Goal: Task Accomplishment & Management: Manage account settings

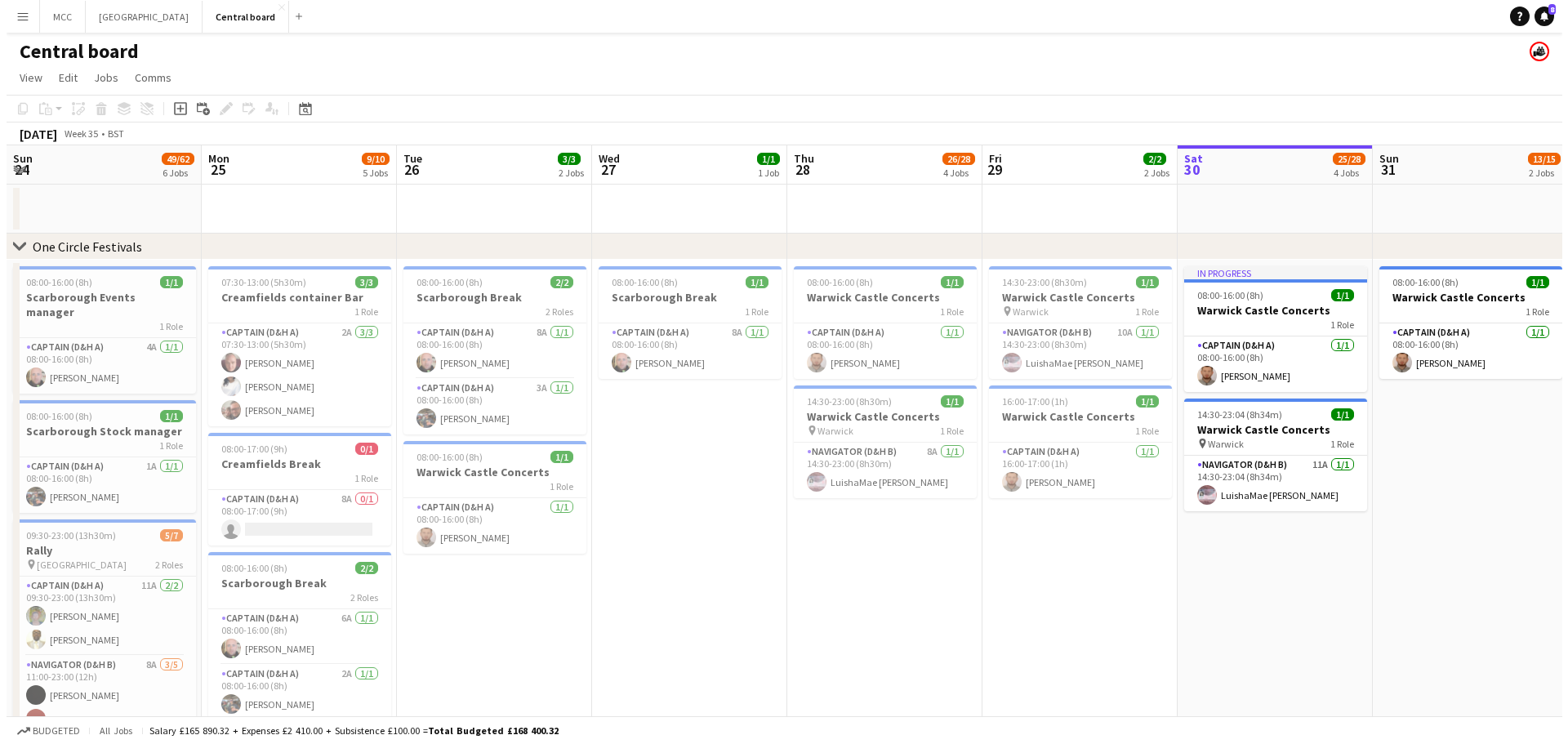
scroll to position [0, 390]
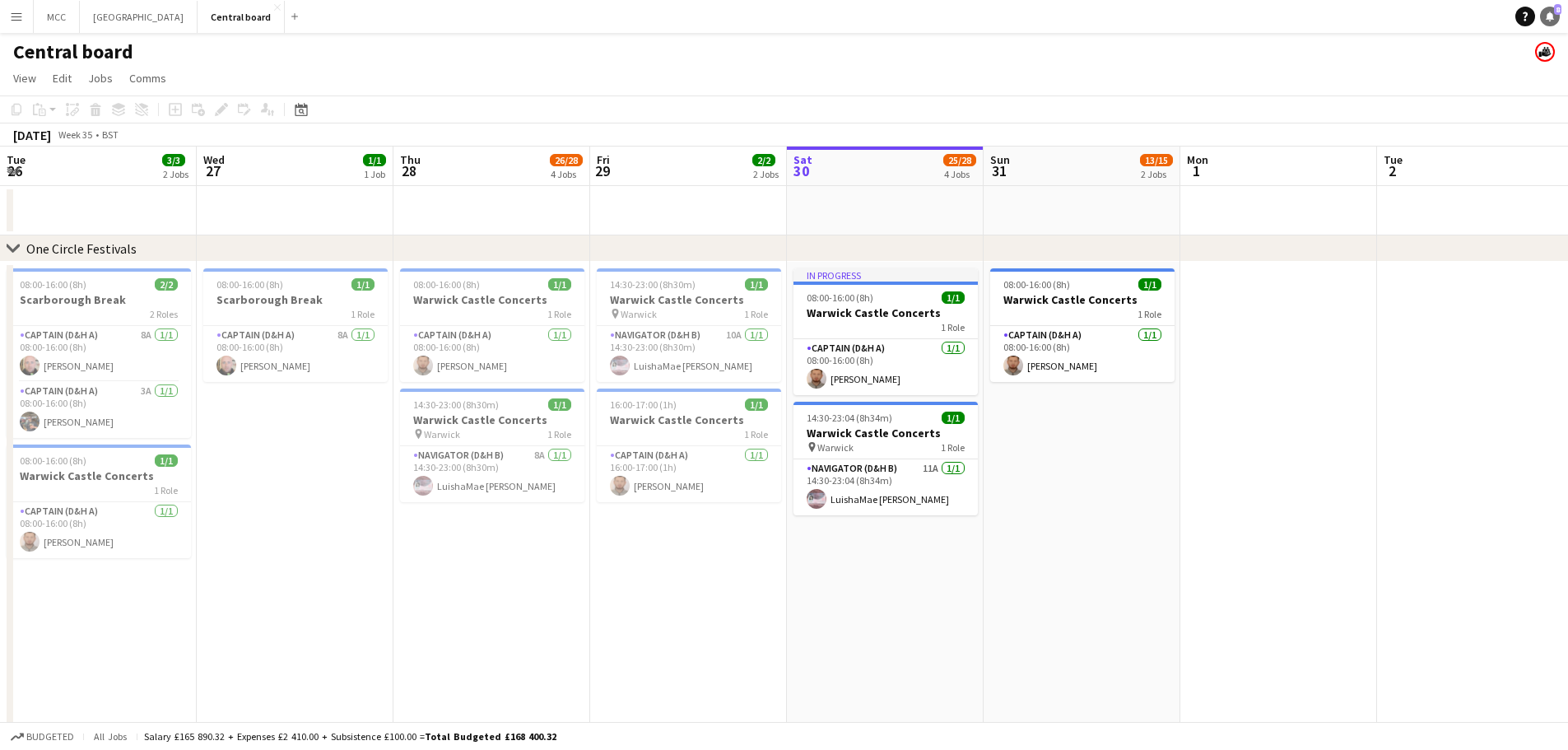
click at [1549, 18] on icon at bounding box center [1550, 15] width 8 height 8
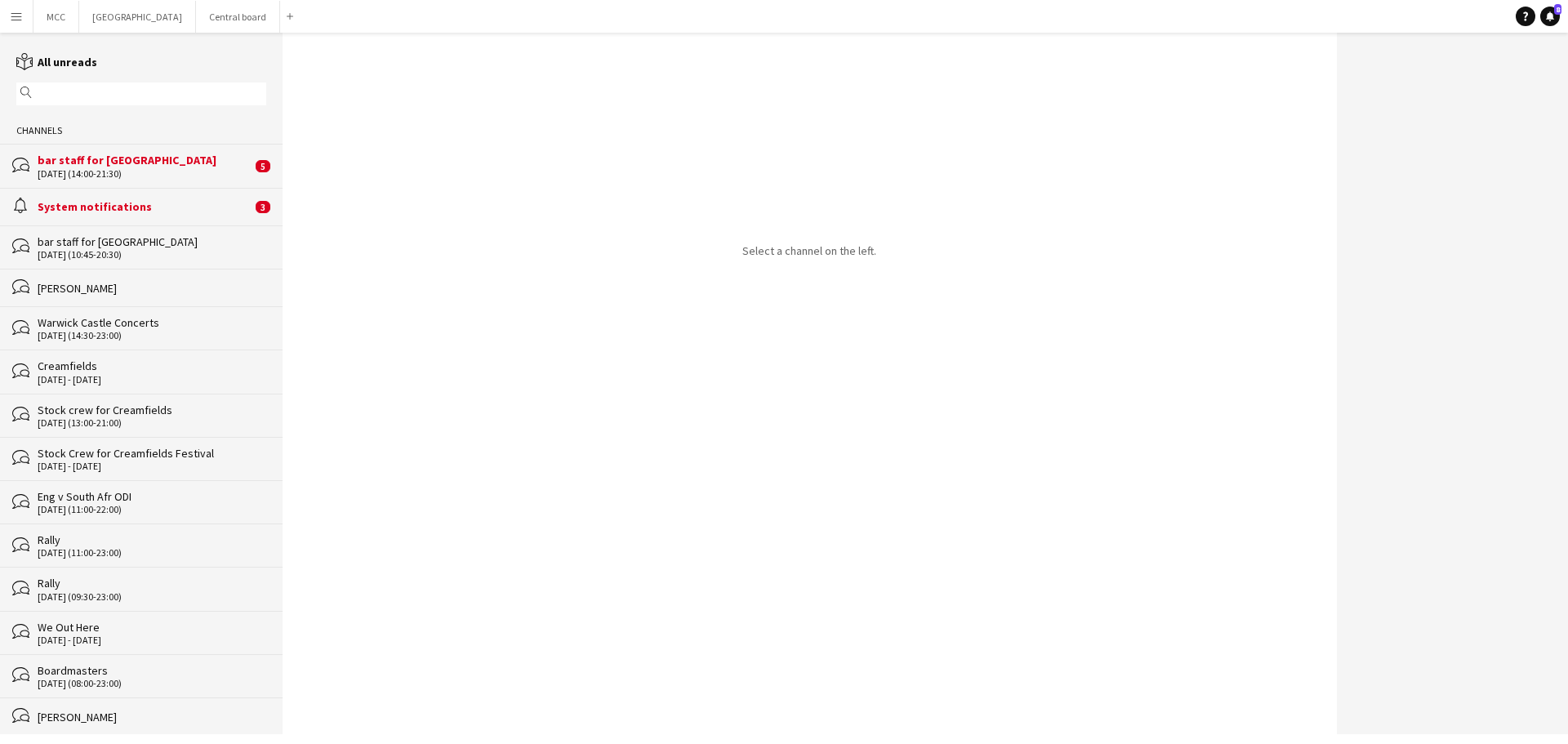
click at [163, 168] on div "bar staff for [GEOGRAPHIC_DATA]" at bounding box center [144, 160] width 214 height 14
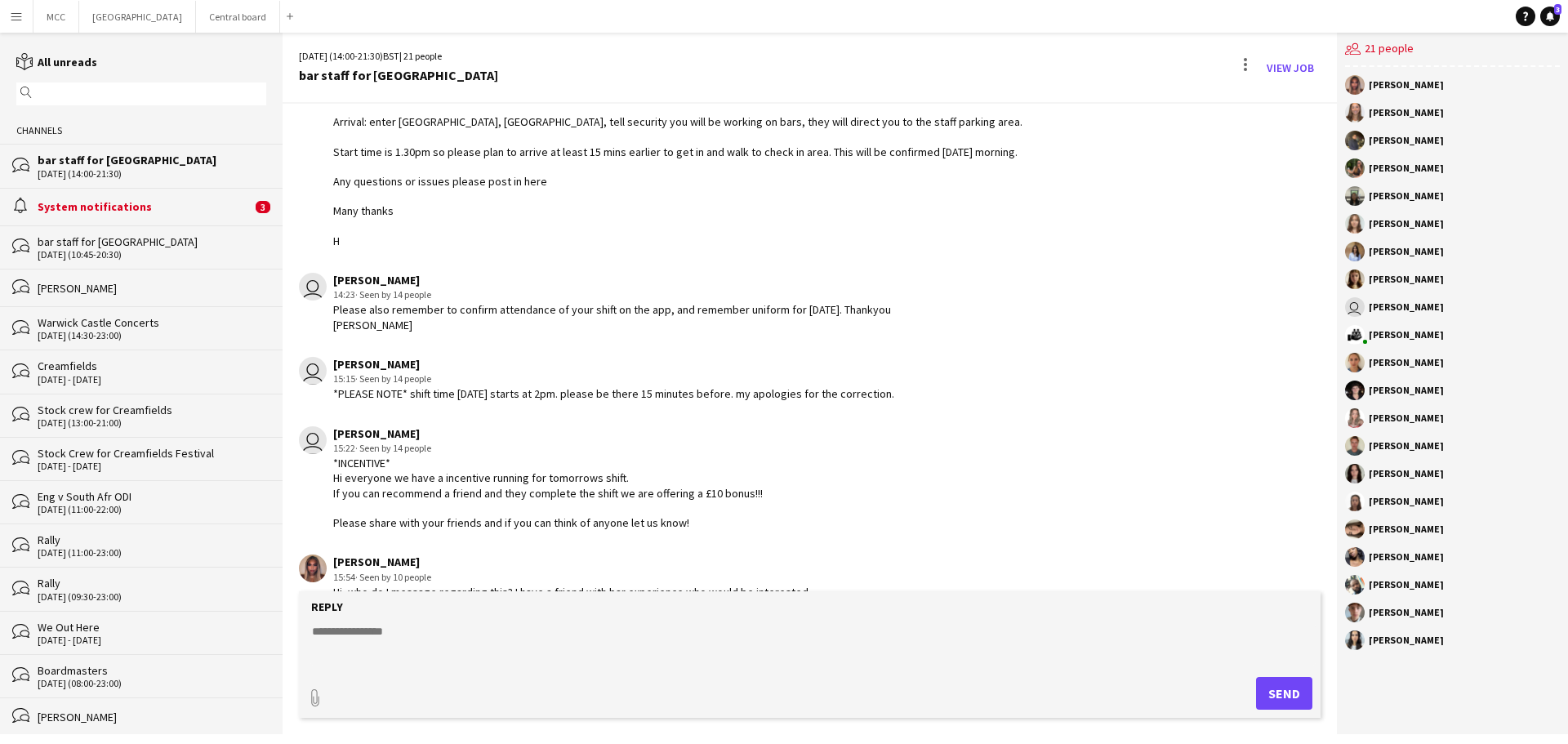
scroll to position [196, 0]
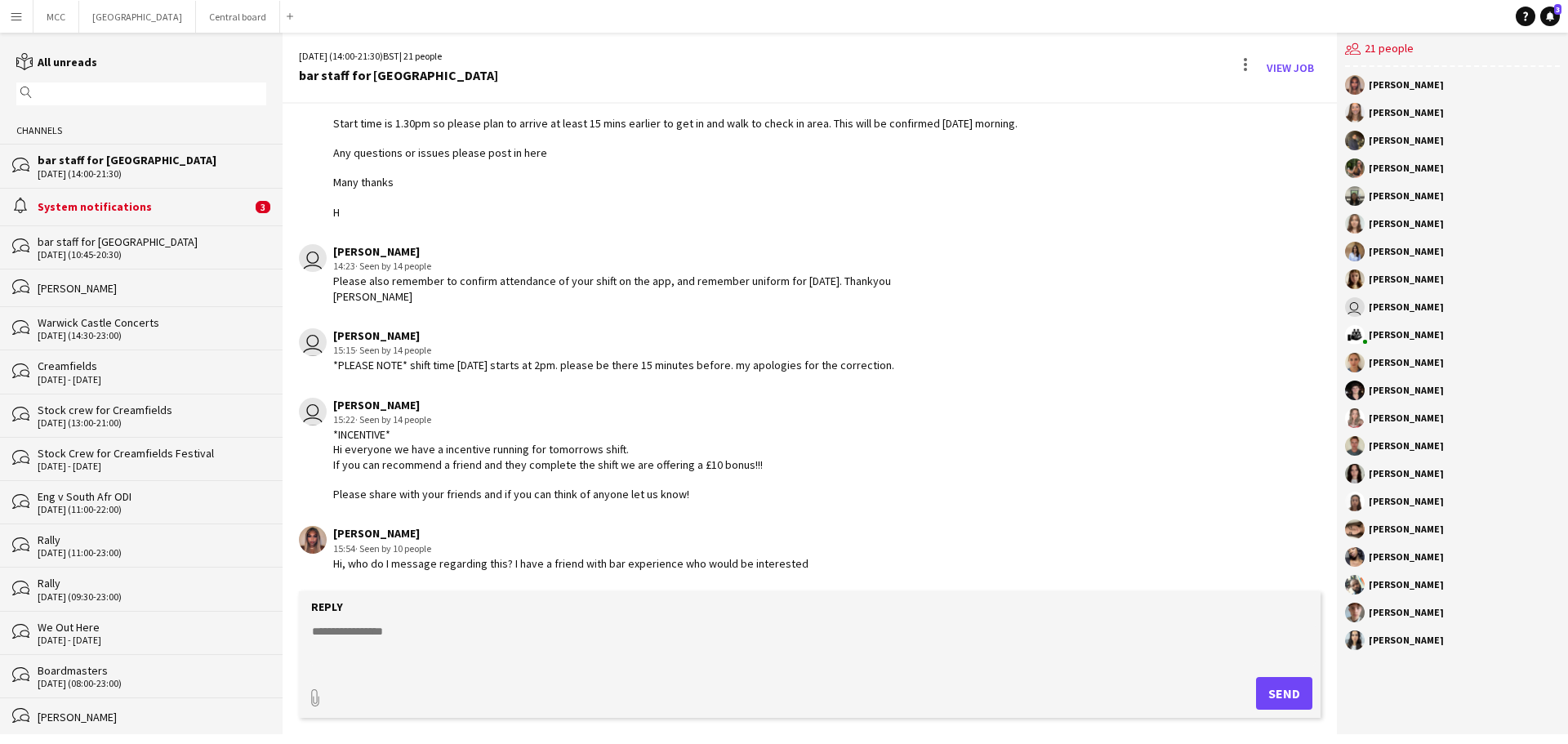
click at [132, 209] on div "System notifications" at bounding box center [144, 206] width 214 height 14
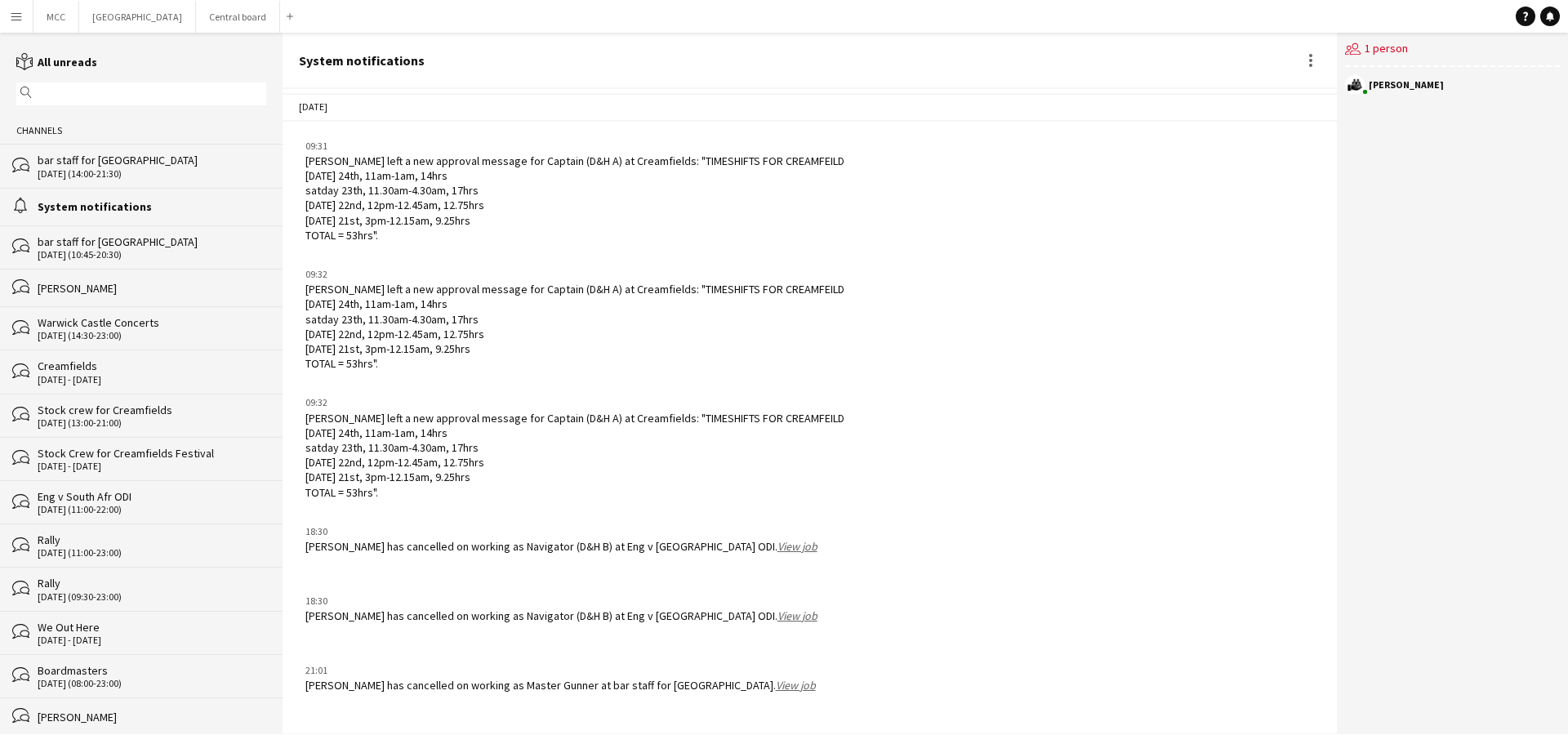
scroll to position [4850, 0]
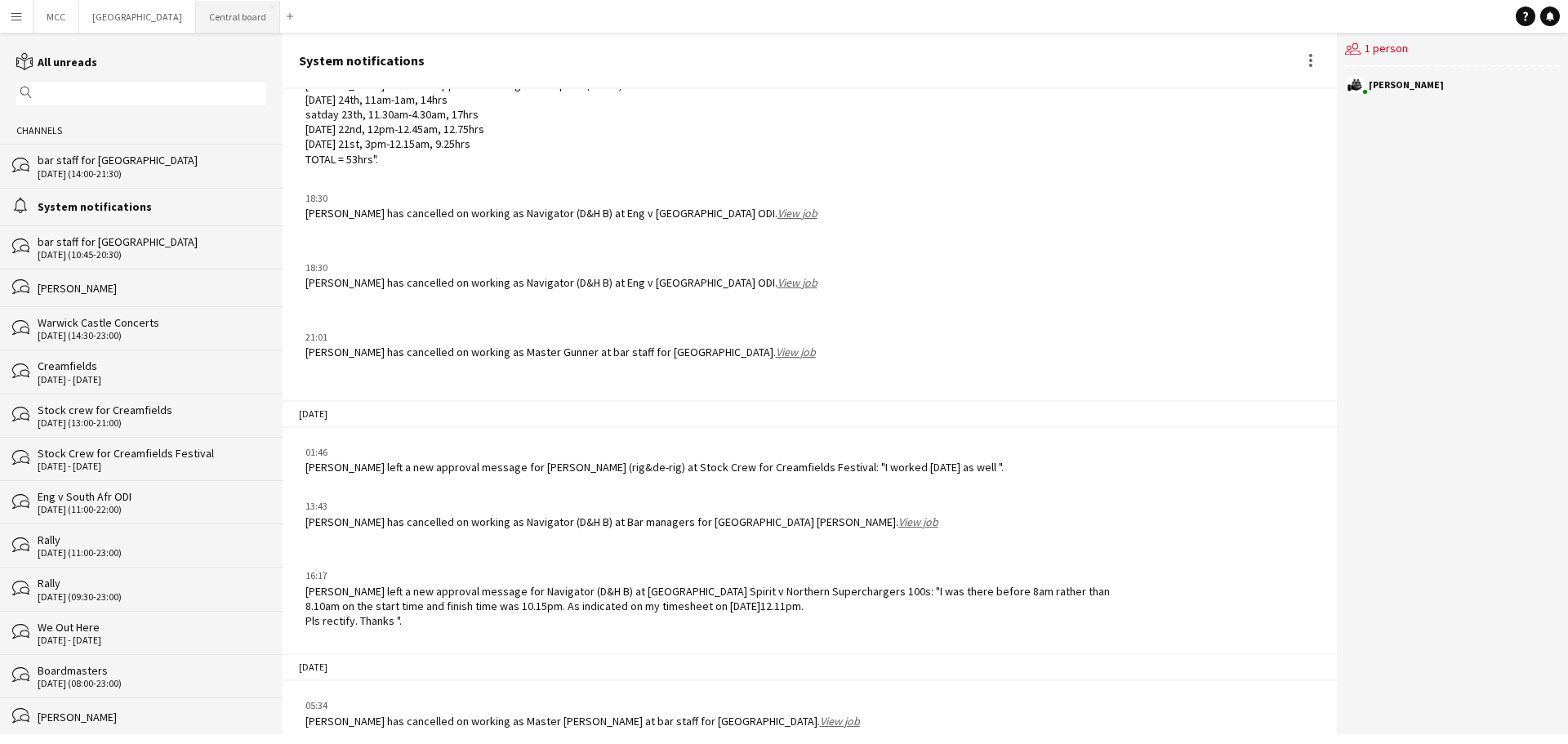
click at [260, 10] on button "Central board Close" at bounding box center [239, 17] width 84 height 32
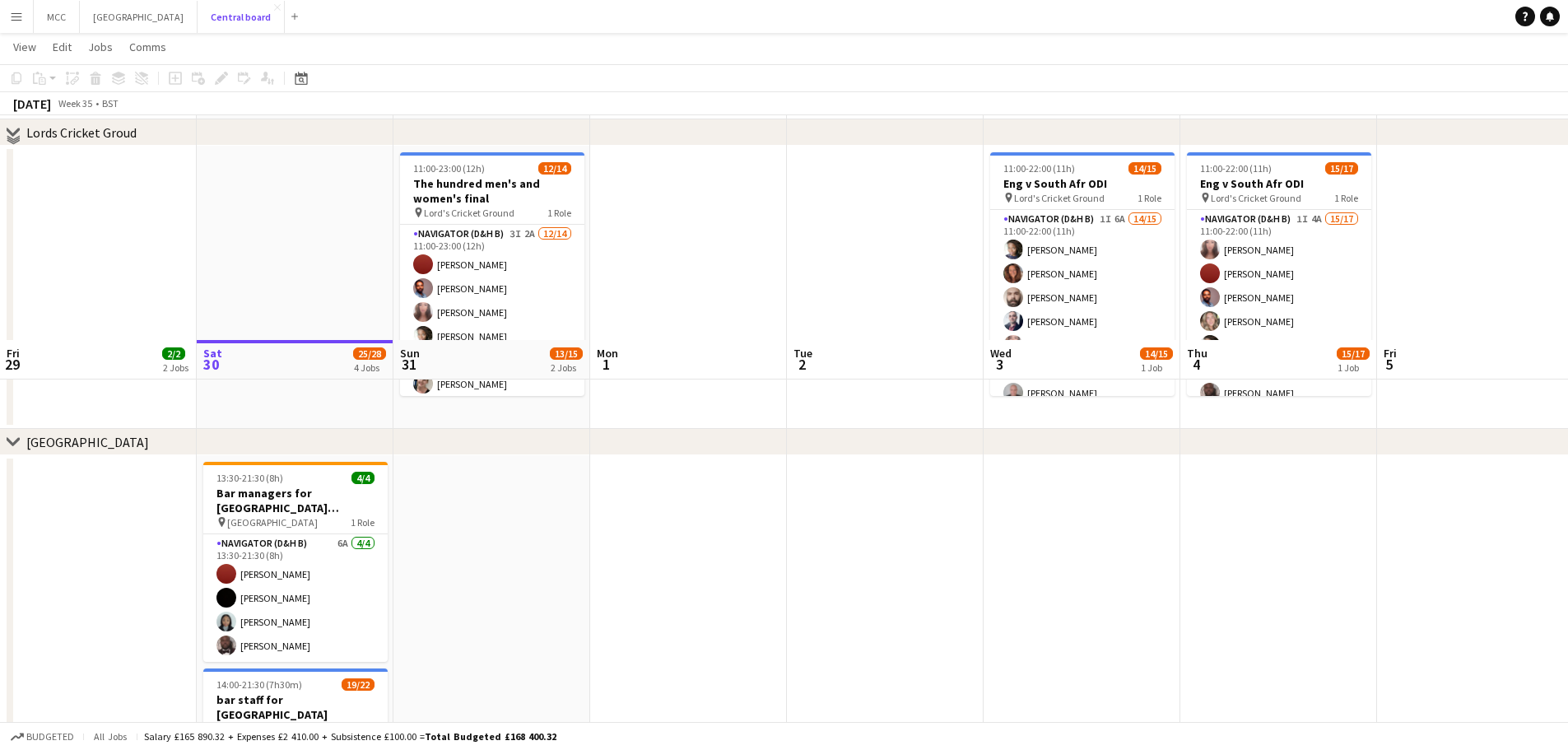
scroll to position [685, 0]
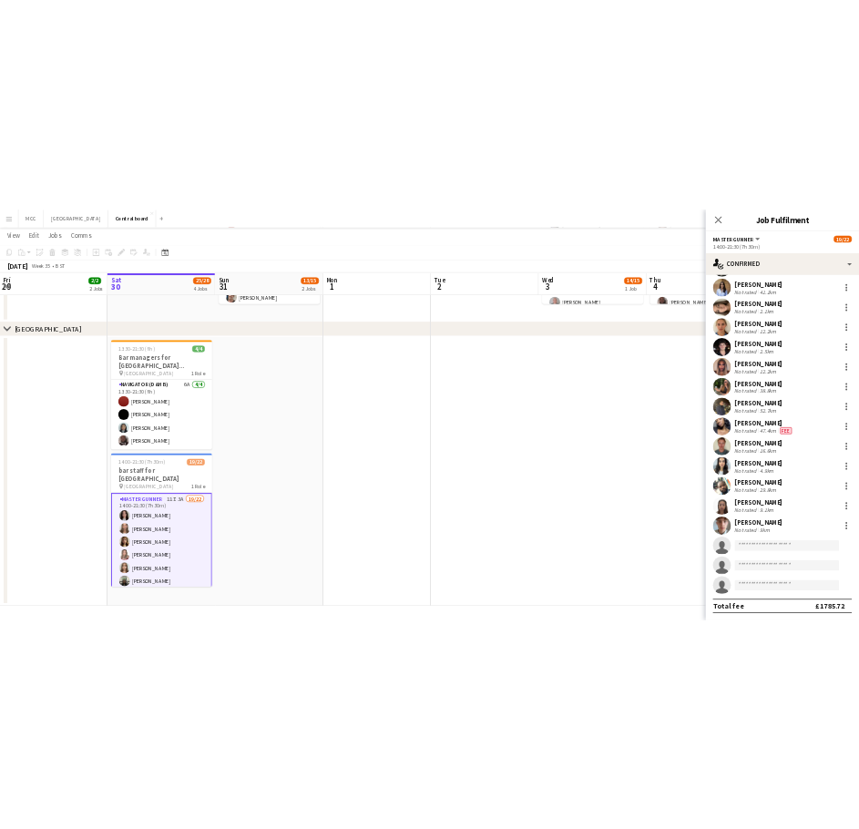
scroll to position [0, 0]
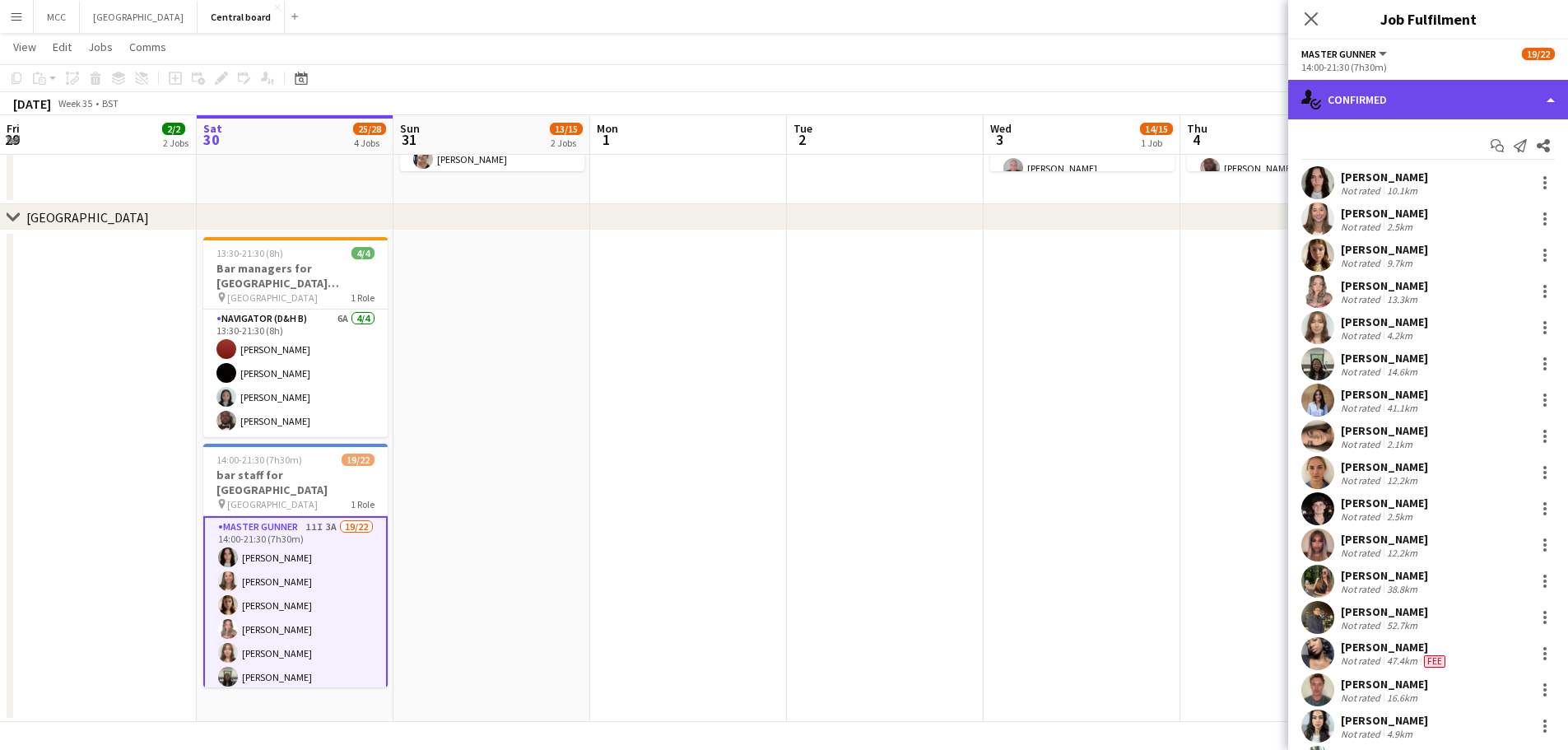
click at [1529, 107] on div "single-neutral-actions-check-2 Confirmed" at bounding box center [1429, 100] width 280 height 40
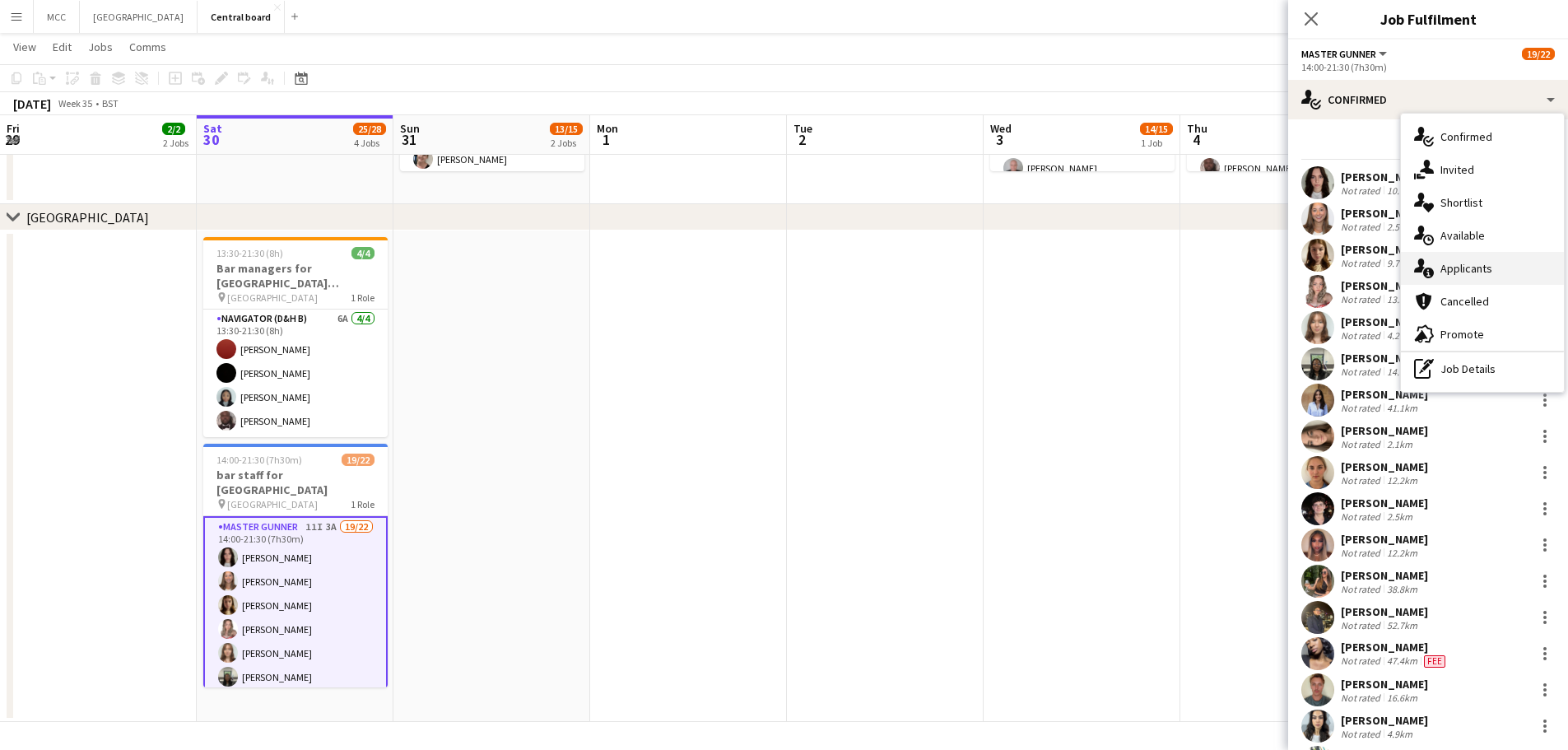
click at [1474, 264] on div "single-neutral-actions-information Applicants" at bounding box center [1483, 269] width 163 height 33
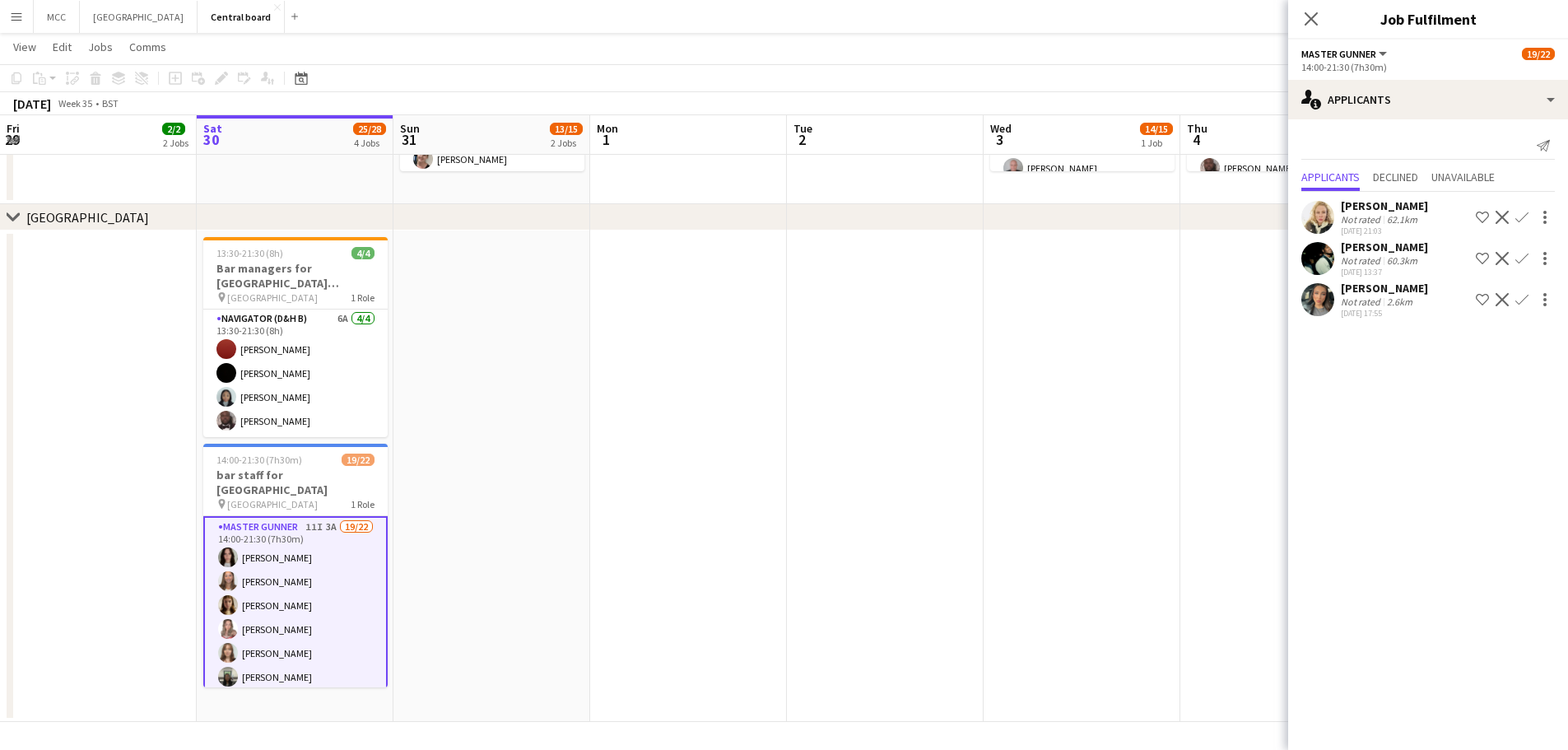
click at [1526, 299] on app-icon "Confirm" at bounding box center [1522, 299] width 14 height 14
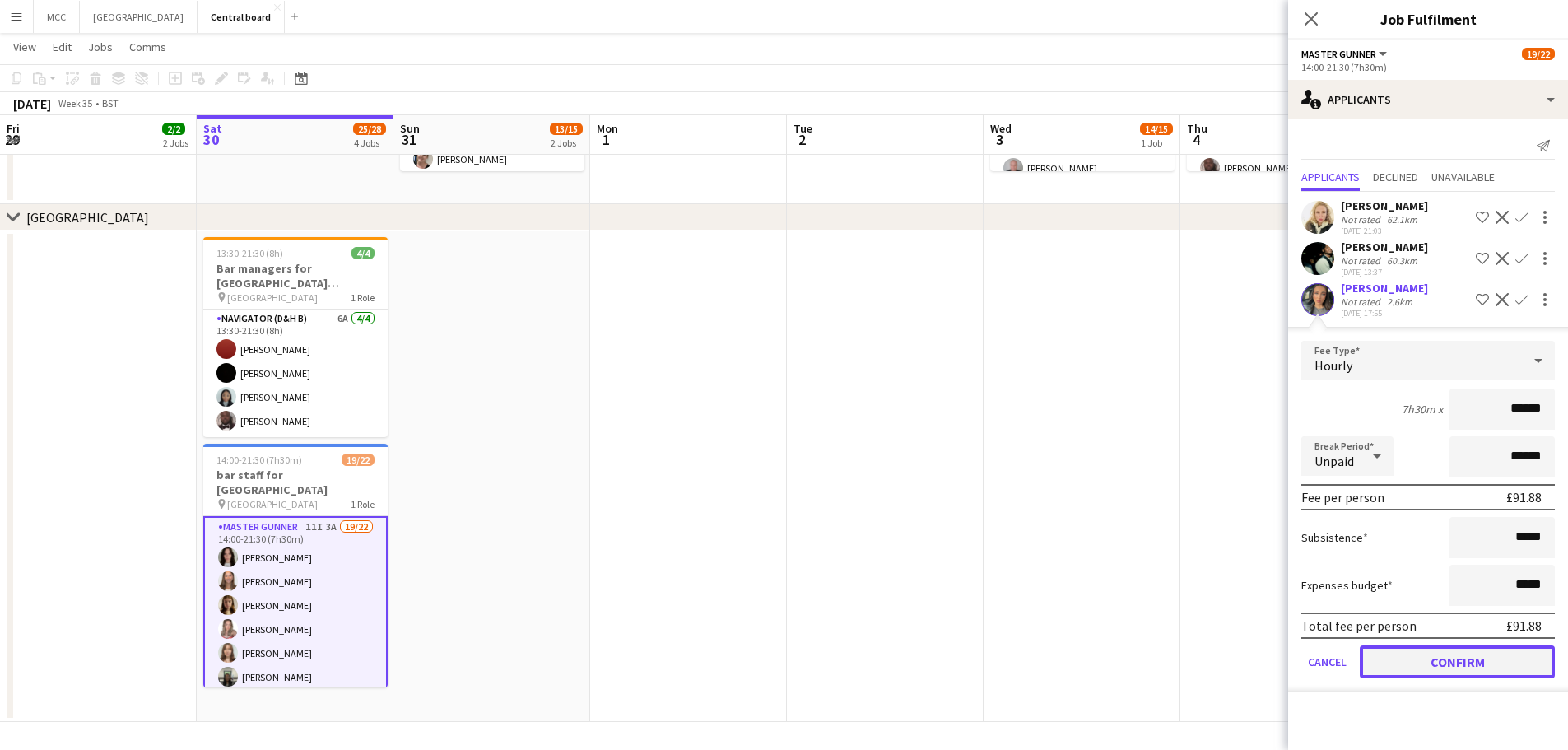
click at [1477, 664] on button "Confirm" at bounding box center [1458, 662] width 195 height 33
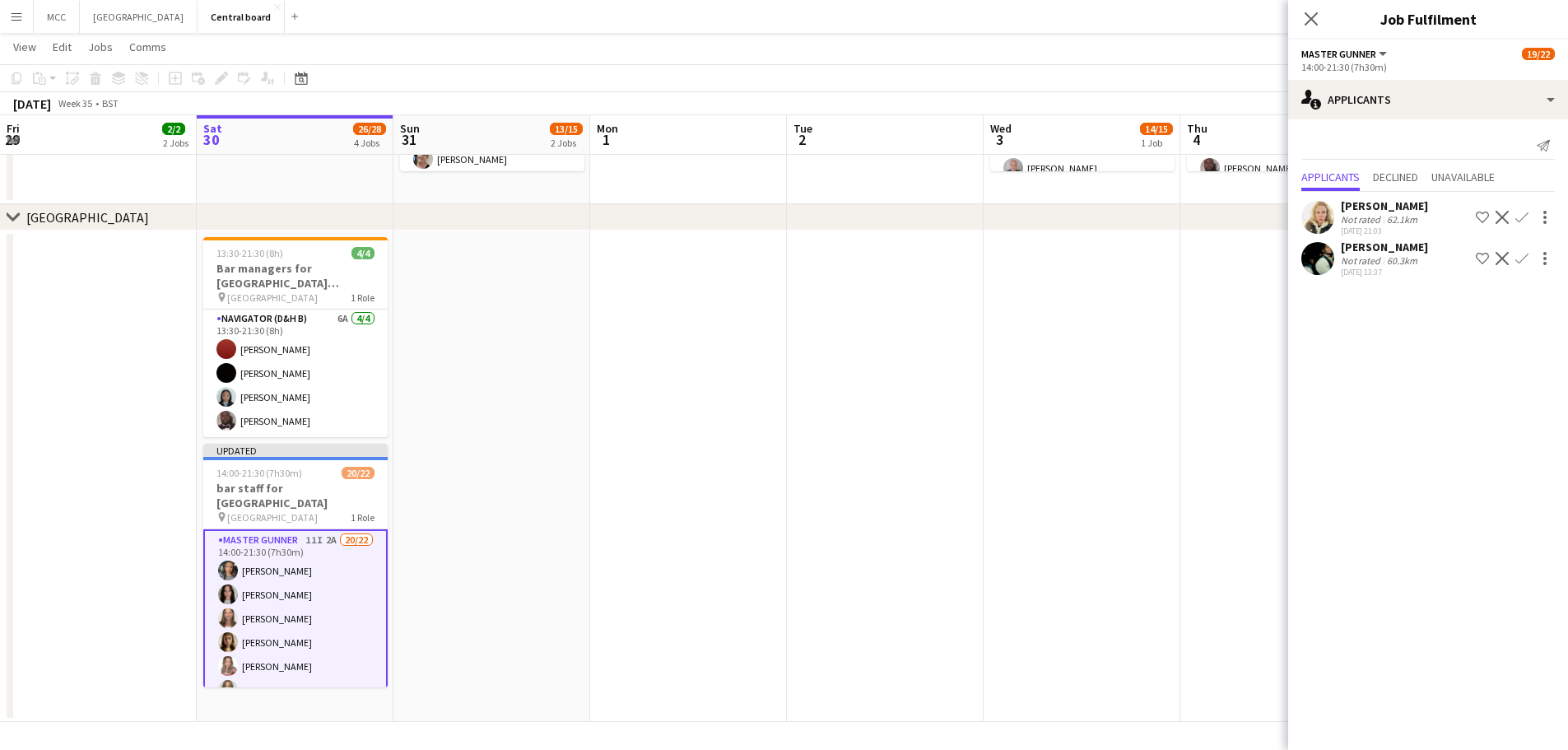
click at [721, 406] on app-date-cell at bounding box center [689, 477] width 197 height 492
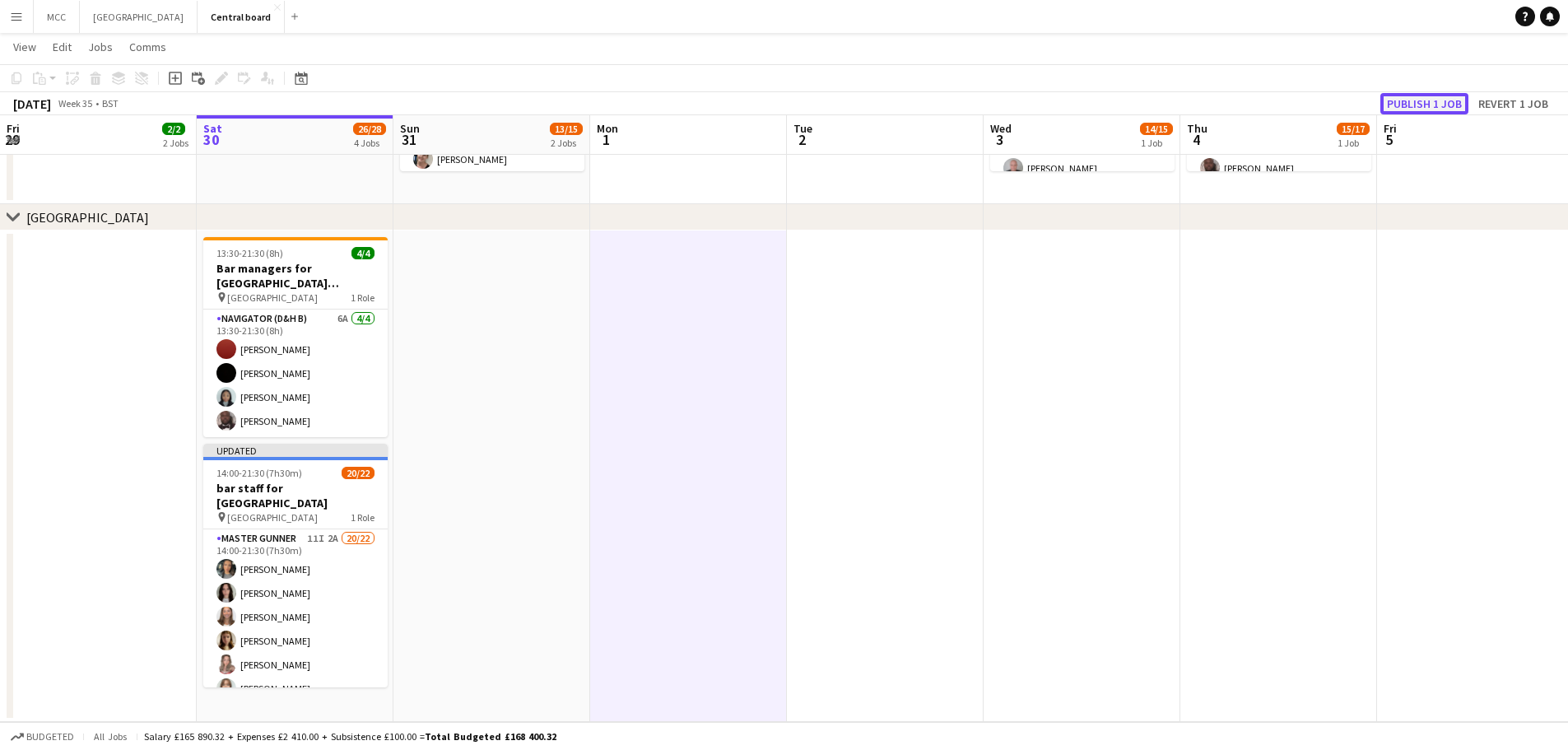
click at [1454, 114] on button "Publish 1 job" at bounding box center [1424, 104] width 88 height 22
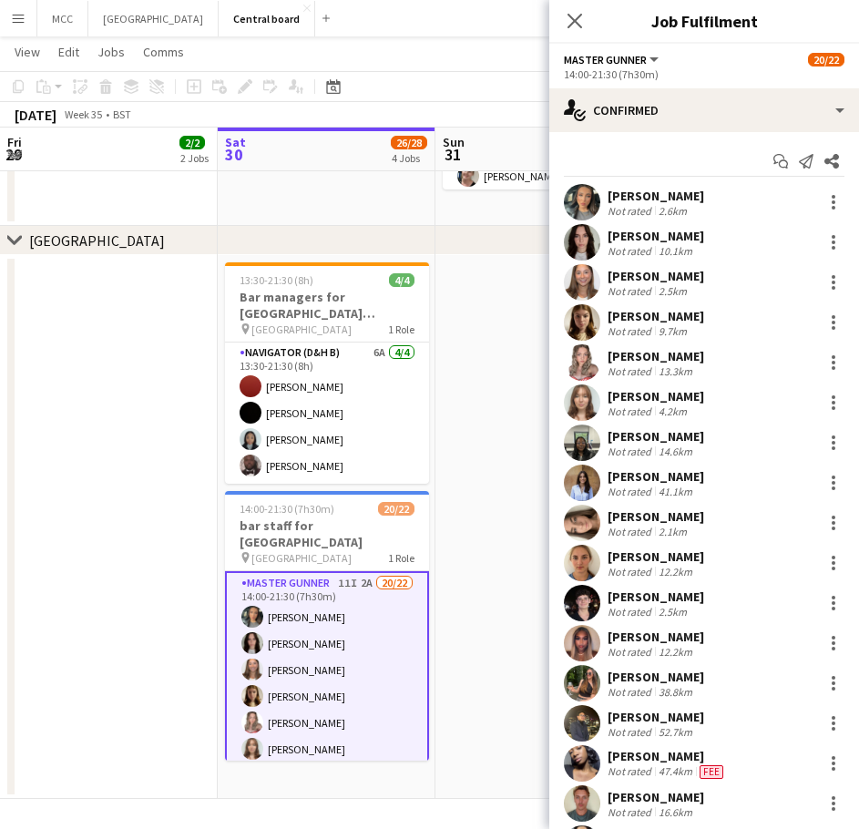
click at [92, 547] on app-date-cell at bounding box center [109, 527] width 218 height 544
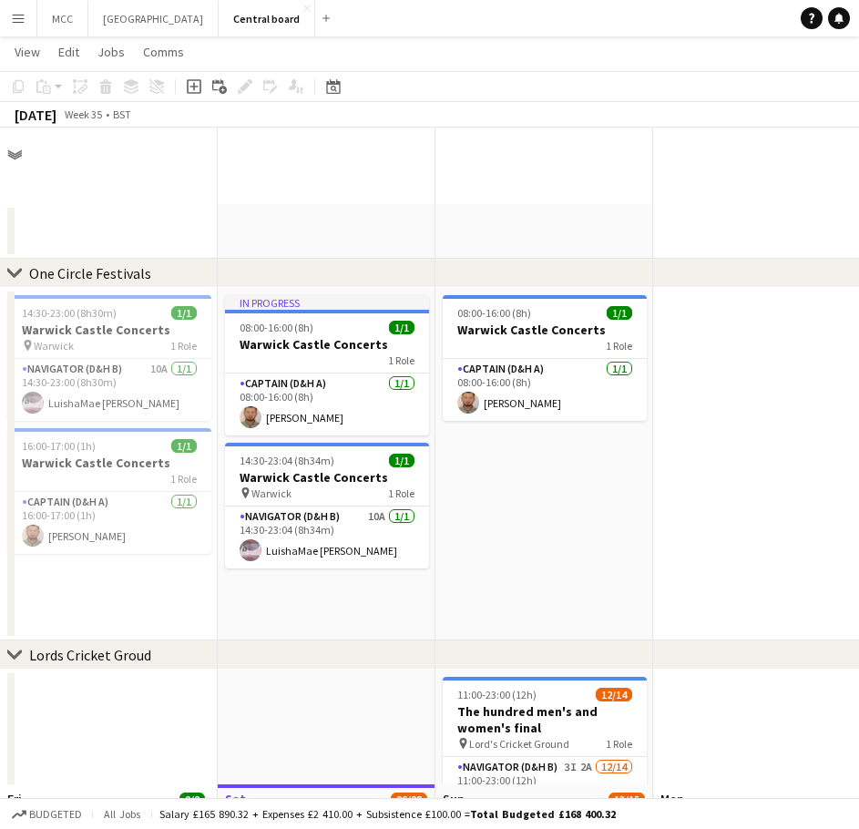
scroll to position [758, 0]
